Goal: Transaction & Acquisition: Book appointment/travel/reservation

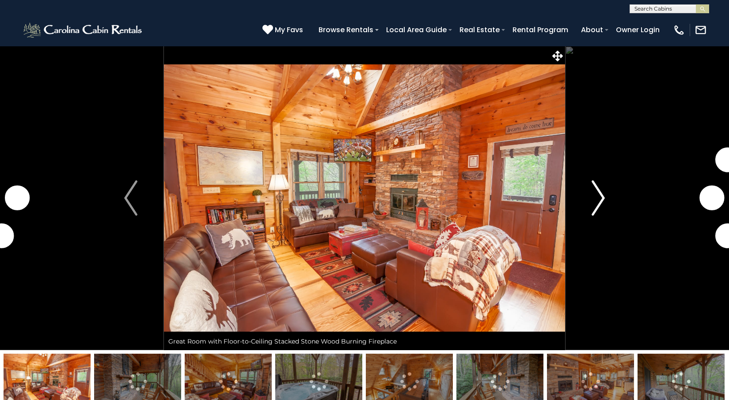
click at [594, 187] on img "Next" at bounding box center [597, 198] width 13 height 35
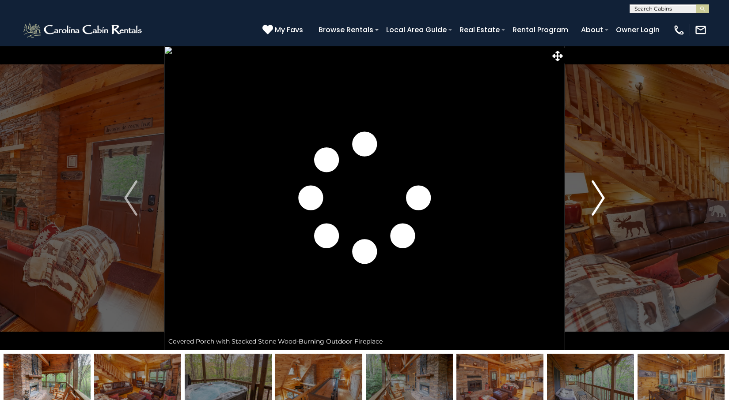
click at [594, 187] on img "Next" at bounding box center [597, 198] width 13 height 35
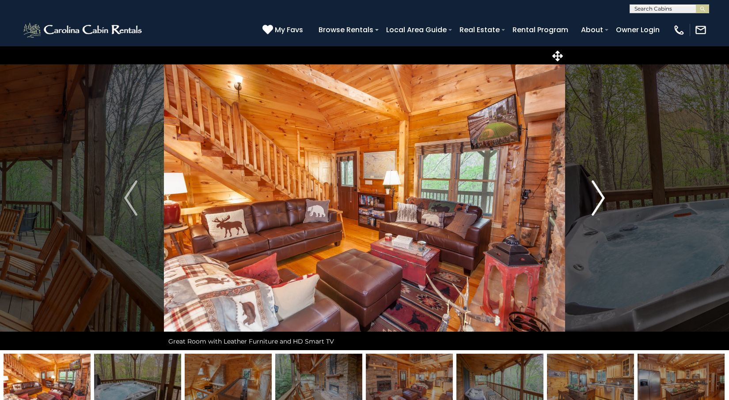
click at [594, 187] on img "Next" at bounding box center [597, 198] width 13 height 35
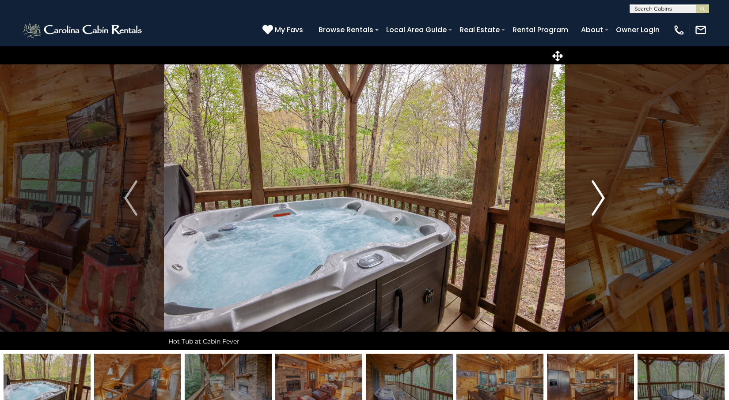
click at [594, 187] on img "Next" at bounding box center [597, 198] width 13 height 35
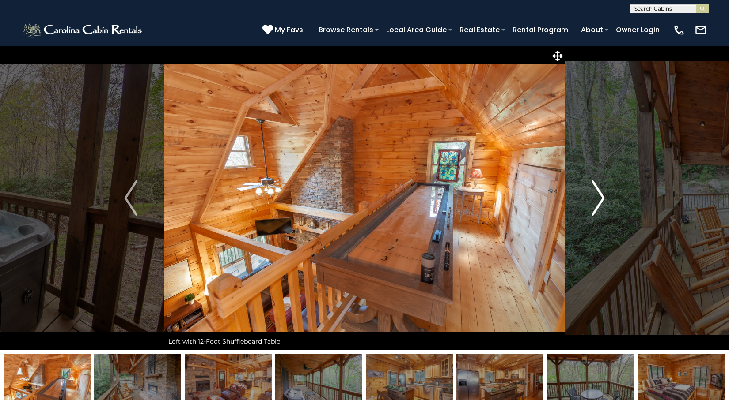
click at [594, 187] on img "Next" at bounding box center [597, 198] width 13 height 35
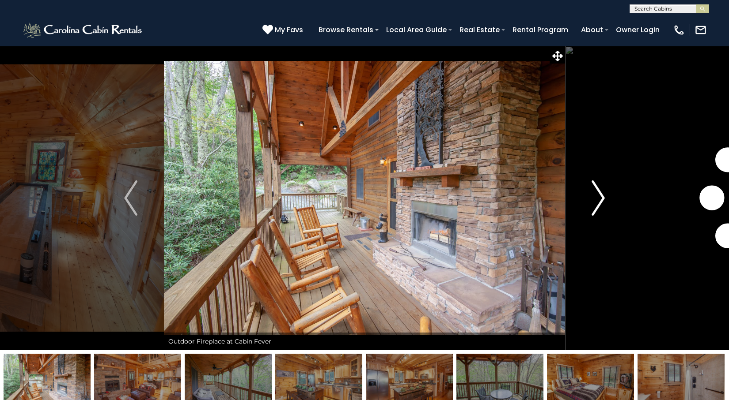
click at [594, 187] on img "Next" at bounding box center [597, 198] width 13 height 35
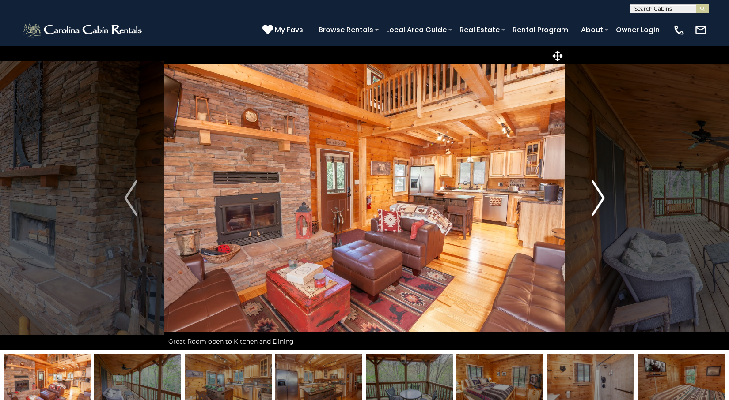
click at [594, 187] on img "Next" at bounding box center [597, 198] width 13 height 35
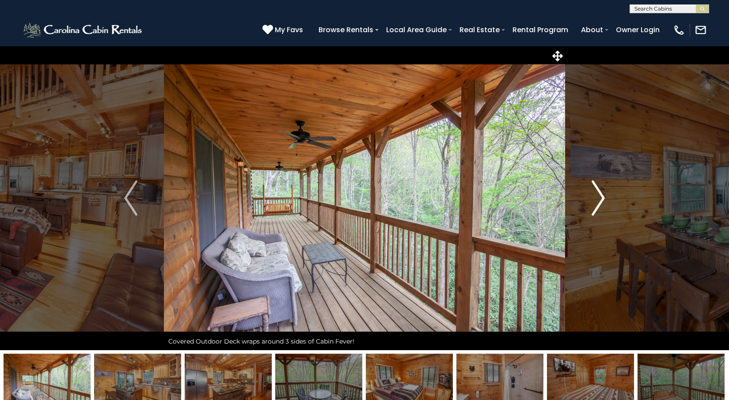
click at [594, 187] on img "Next" at bounding box center [597, 198] width 13 height 35
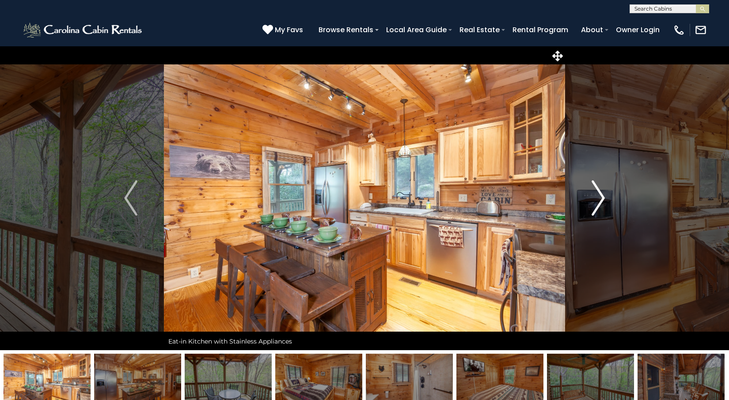
click at [594, 187] on img "Next" at bounding box center [597, 198] width 13 height 35
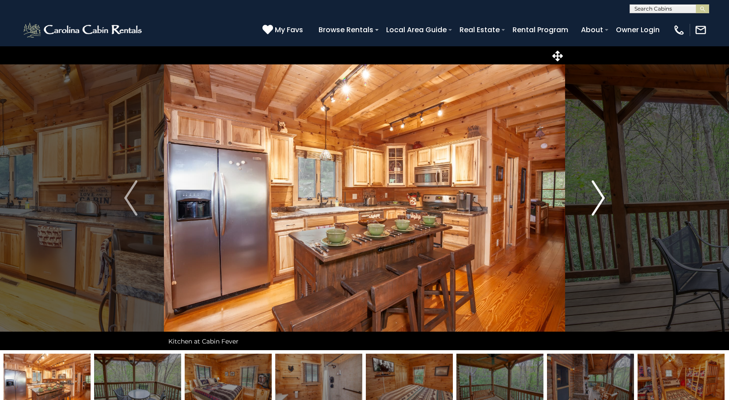
click at [594, 187] on img "Next" at bounding box center [597, 198] width 13 height 35
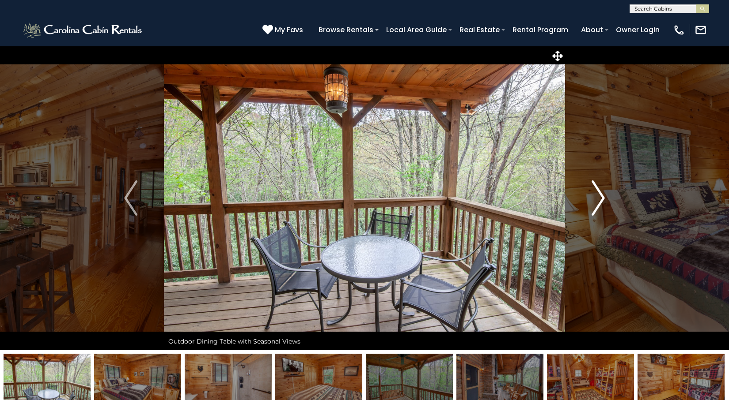
click at [594, 187] on img "Next" at bounding box center [597, 198] width 13 height 35
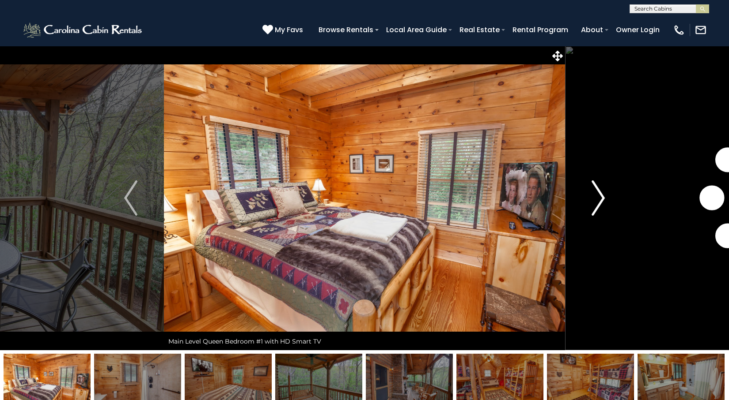
click at [594, 187] on img "Next" at bounding box center [597, 198] width 13 height 35
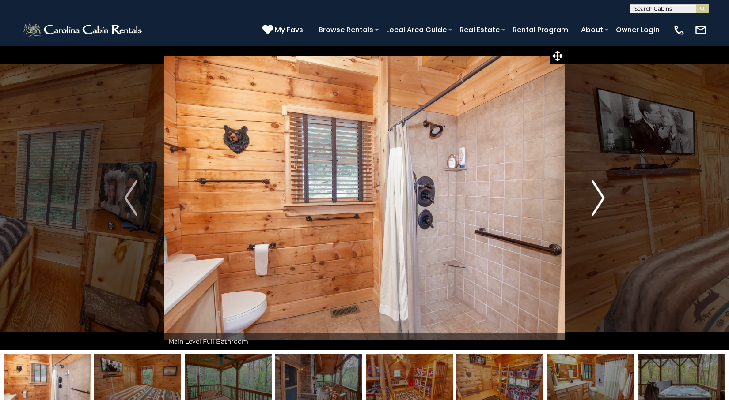
click at [594, 187] on img "Next" at bounding box center [597, 198] width 13 height 35
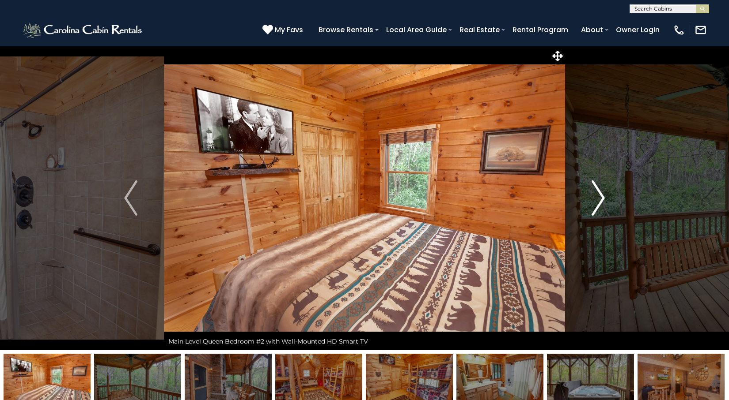
click at [594, 187] on img "Next" at bounding box center [597, 198] width 13 height 35
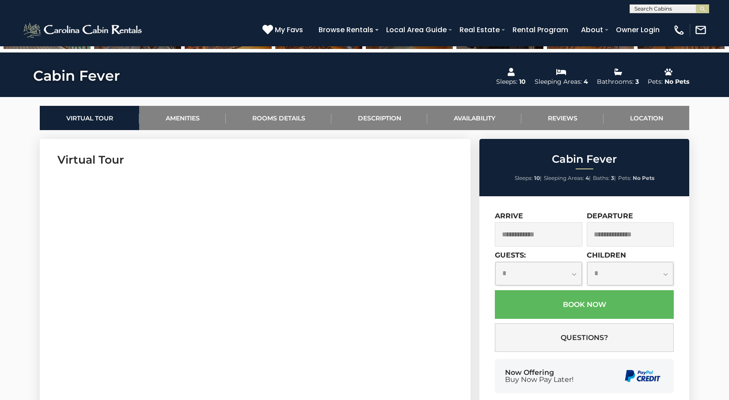
scroll to position [359, 0]
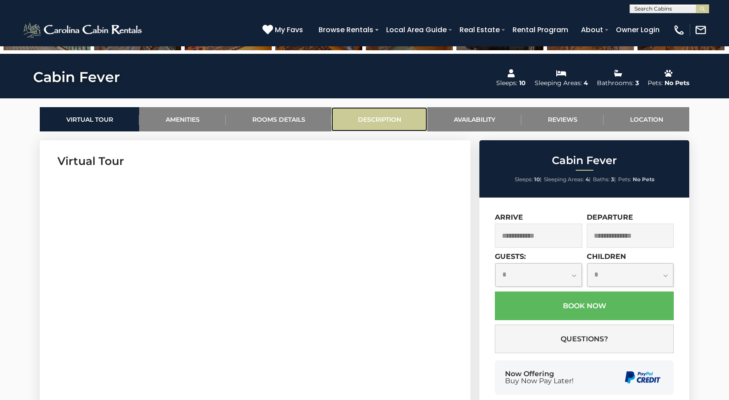
click at [404, 120] on link "Description" at bounding box center [379, 119] width 96 height 24
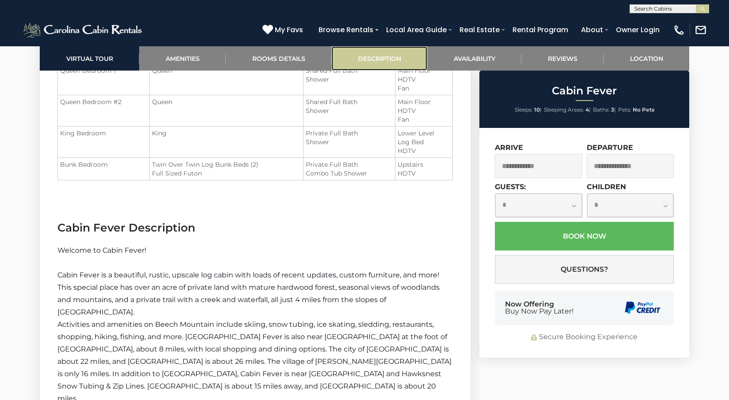
scroll to position [1261, 0]
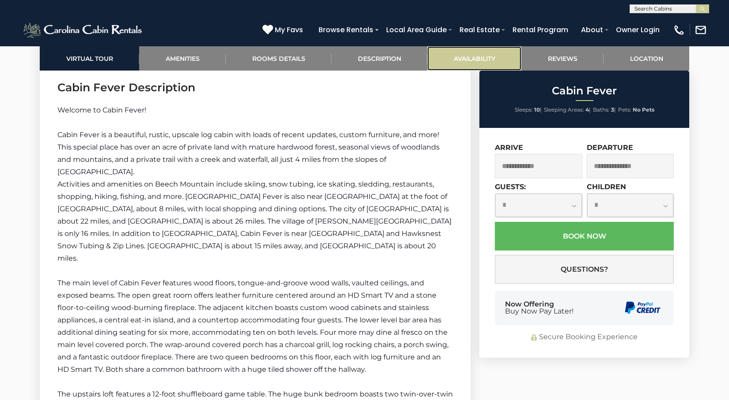
click at [460, 57] on link "Availability" at bounding box center [474, 58] width 94 height 24
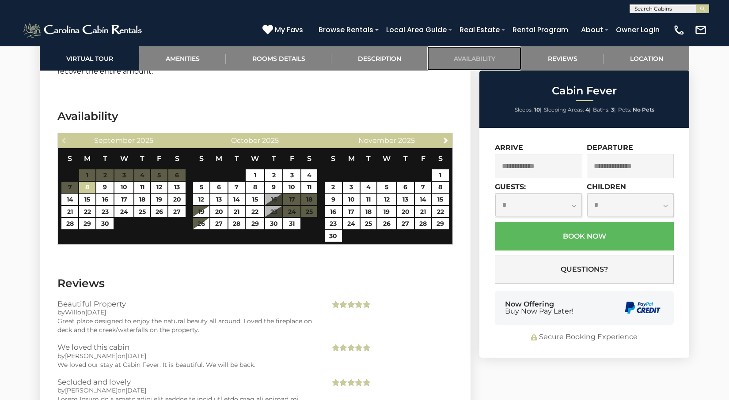
scroll to position [2107, 0]
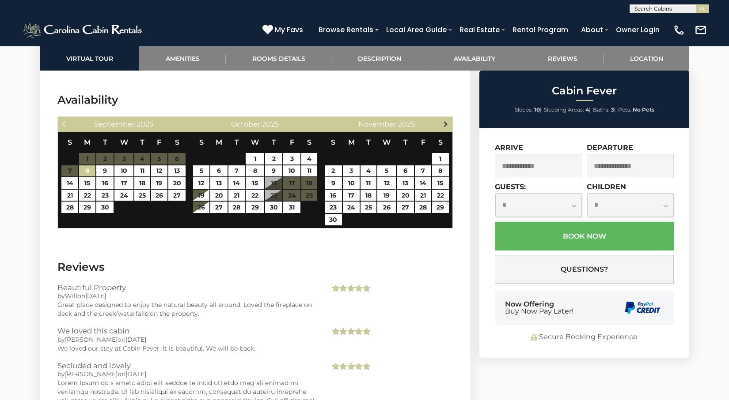
click at [445, 121] on span "Next" at bounding box center [445, 124] width 7 height 7
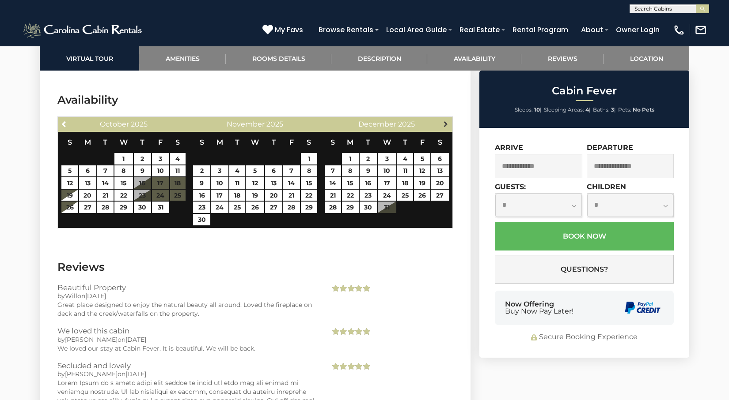
click at [444, 121] on span "Next" at bounding box center [445, 124] width 7 height 7
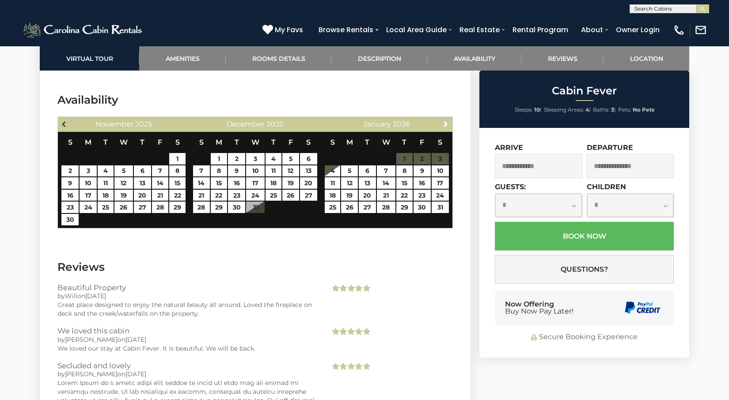
click at [64, 121] on span "Previous" at bounding box center [64, 124] width 7 height 7
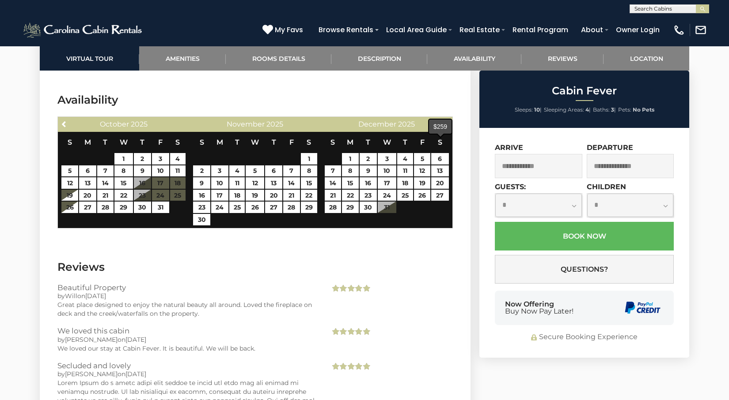
click at [444, 118] on link "Next" at bounding box center [445, 123] width 11 height 11
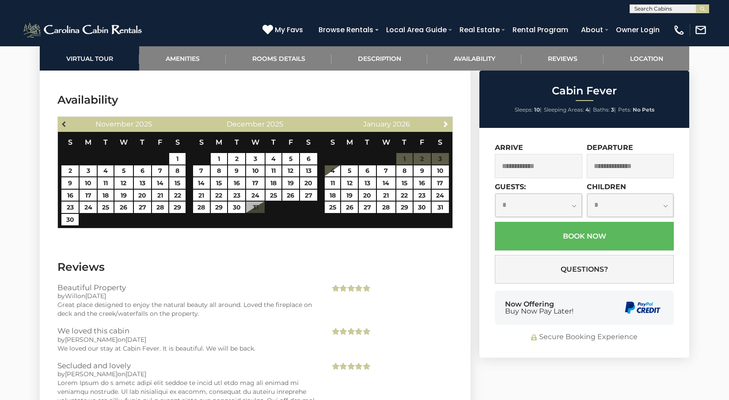
click at [66, 121] on span "Previous" at bounding box center [64, 124] width 7 height 7
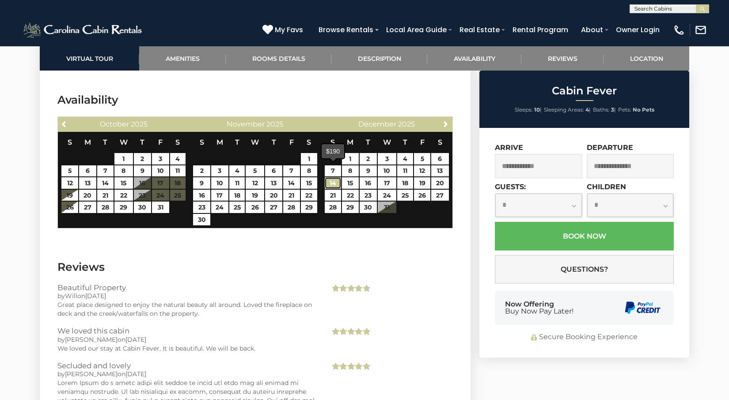
click at [332, 177] on link "14" at bounding box center [333, 182] width 16 height 11
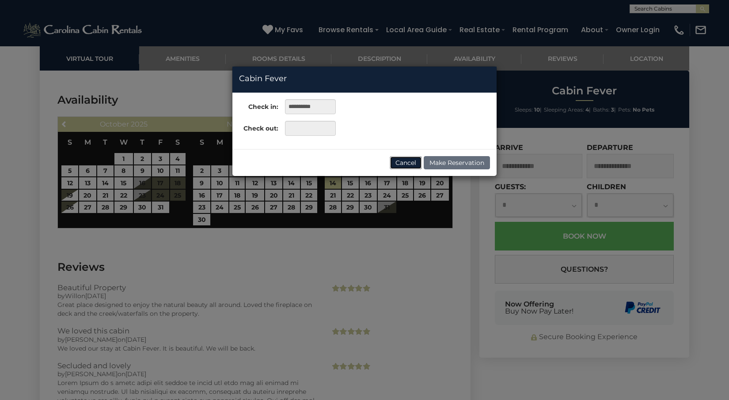
click at [399, 164] on button "Cancel" at bounding box center [405, 162] width 32 height 13
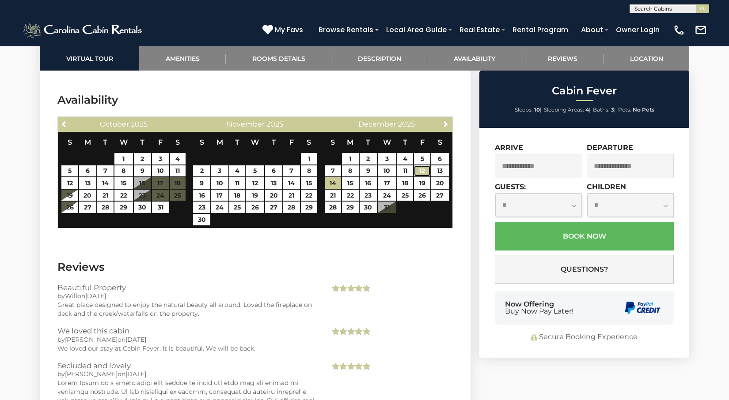
click at [423, 166] on link "12" at bounding box center [422, 171] width 16 height 11
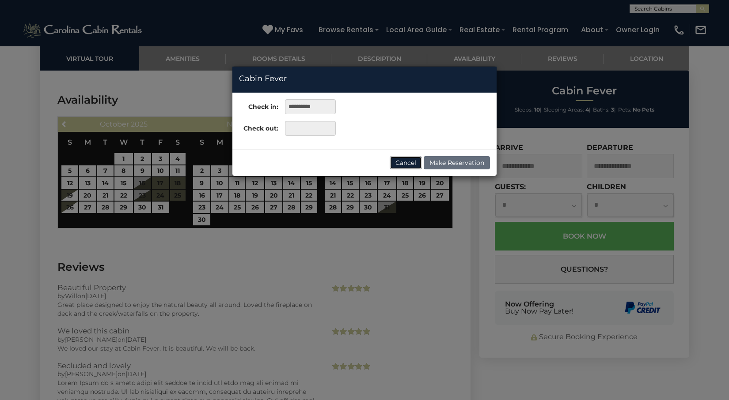
click at [408, 162] on button "Cancel" at bounding box center [405, 162] width 32 height 13
